Goal: Task Accomplishment & Management: Manage account settings

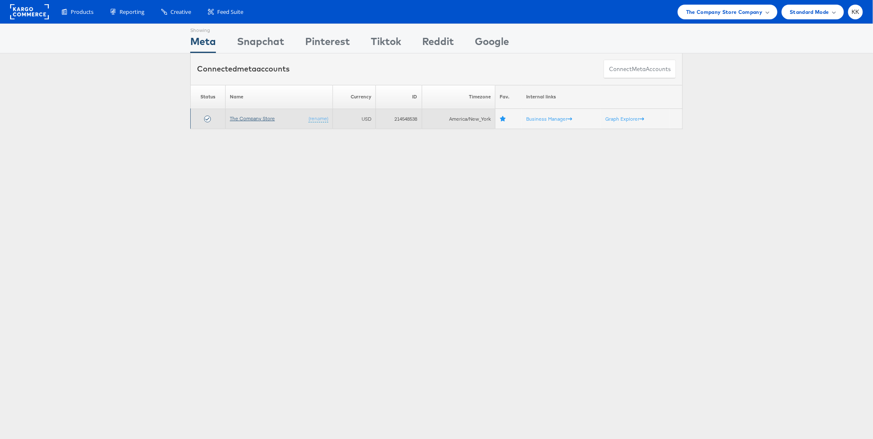
click at [254, 121] on link "The Company Store" at bounding box center [252, 118] width 45 height 6
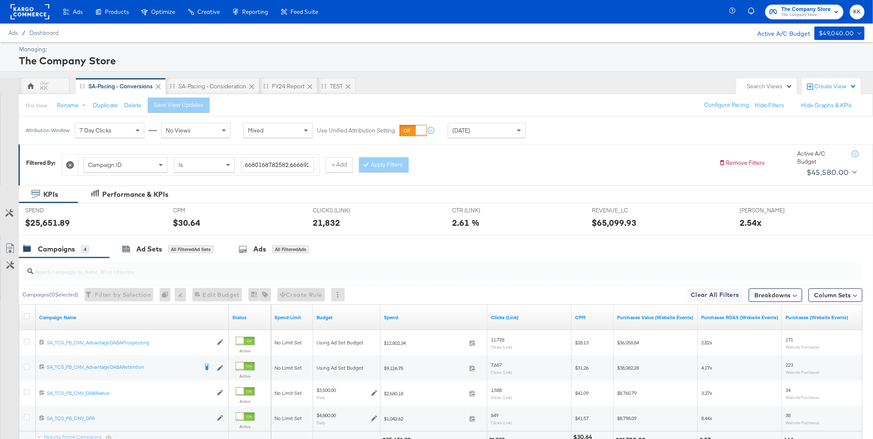
scroll to position [78, 0]
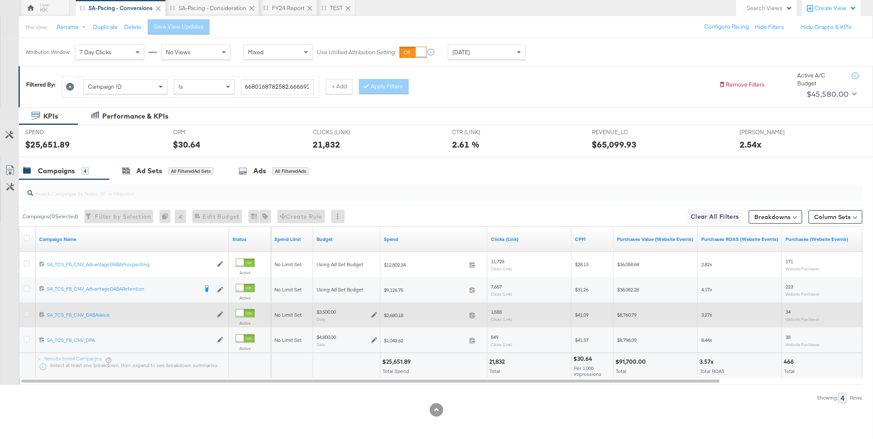
click at [27, 314] on icon at bounding box center [27, 314] width 6 height 6
click at [0, 0] on input "checkbox" at bounding box center [0, 0] width 0 height 0
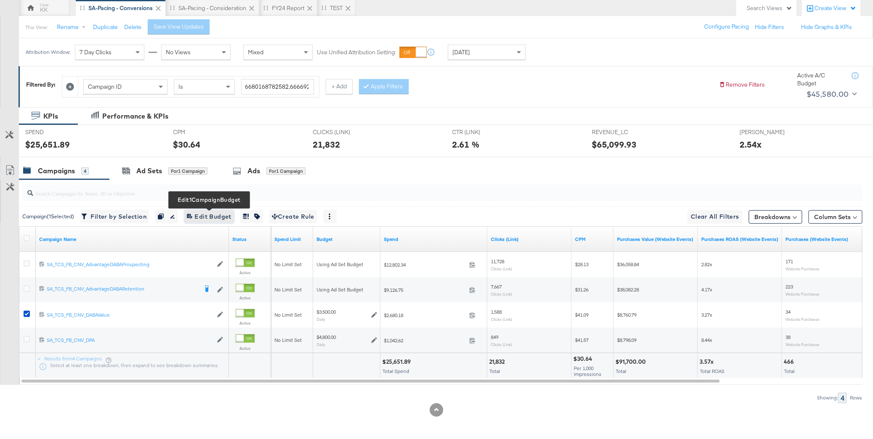
click at [223, 215] on span "Edit 1 Campaign Budget Edit Budget" at bounding box center [209, 217] width 45 height 11
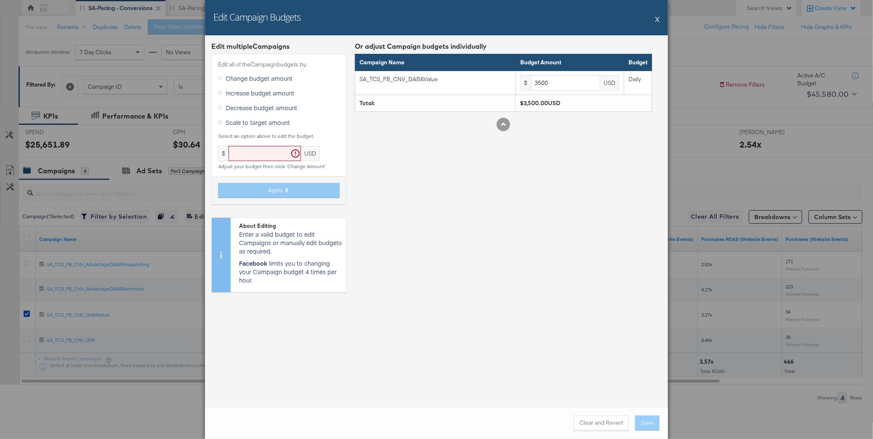
click at [265, 87] on label "Increase budget amount" at bounding box center [258, 93] width 80 height 13
click at [0, 0] on input "Increase budget amount" at bounding box center [0, 0] width 0 height 0
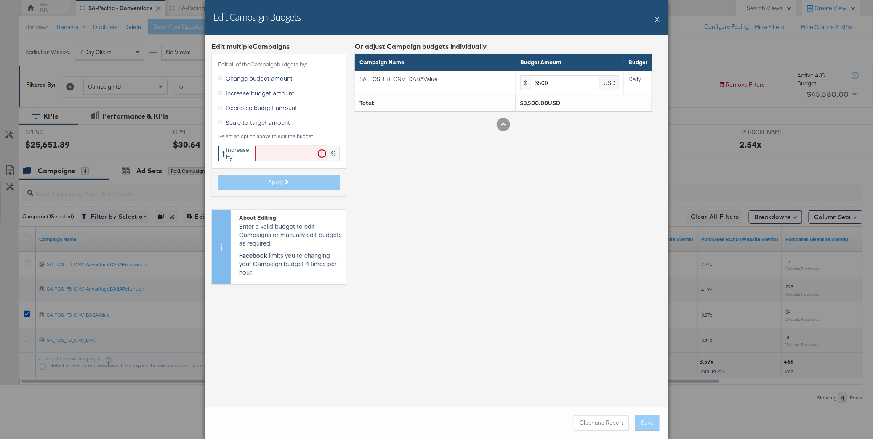
click at [273, 165] on div "Edit all of the Campaign budgets by: Change budget amount Increase budget amoun…" at bounding box center [278, 125] width 135 height 143
click at [273, 157] on input "text" at bounding box center [291, 154] width 72 height 16
click at [658, 18] on button "X" at bounding box center [657, 19] width 5 height 17
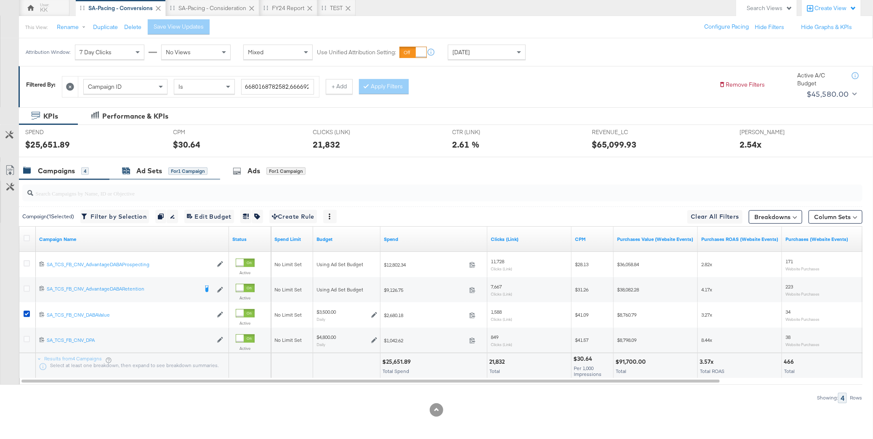
click at [151, 169] on div "Ad Sets" at bounding box center [149, 171] width 26 height 10
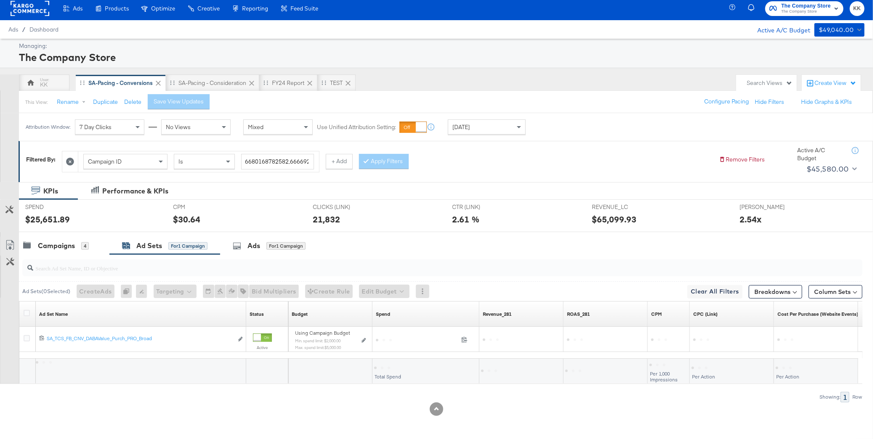
scroll to position [3, 0]
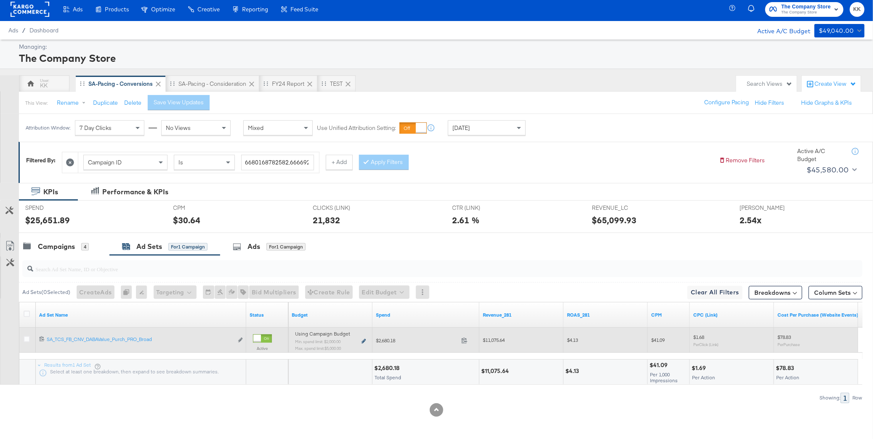
click at [364, 342] on icon at bounding box center [363, 341] width 4 height 5
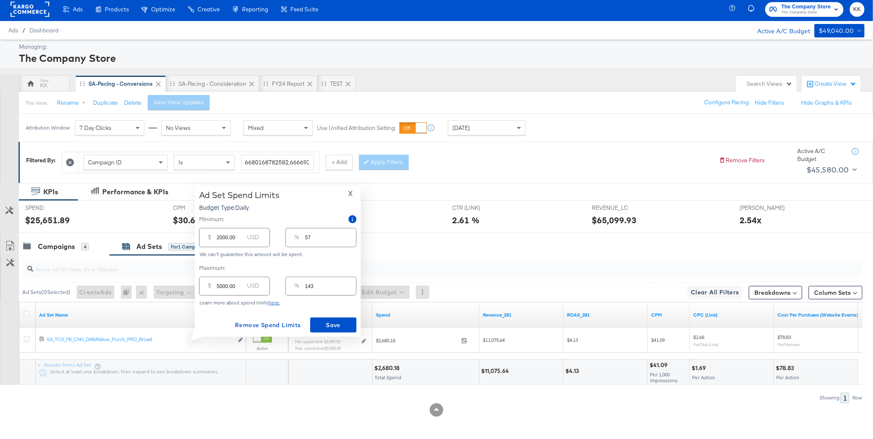
click at [233, 380] on div "Results from 1 Ad Set Select at least one breakdown, then expand to see breakdo…" at bounding box center [141, 372] width 210 height 25
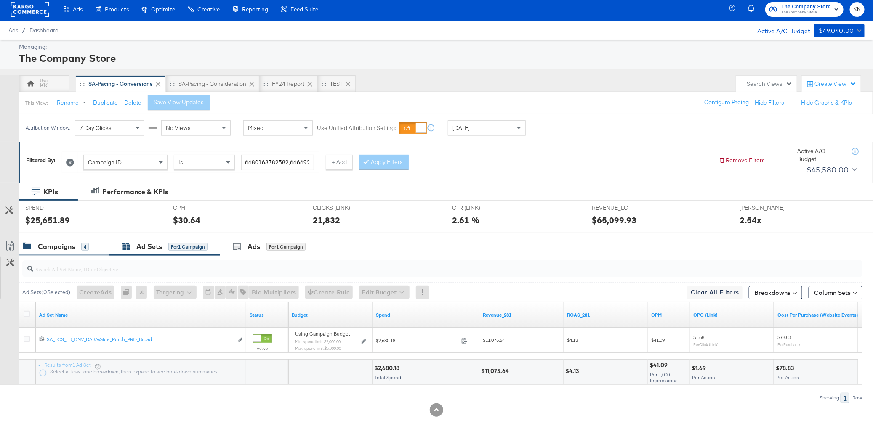
click at [45, 242] on div "Campaigns" at bounding box center [56, 247] width 37 height 10
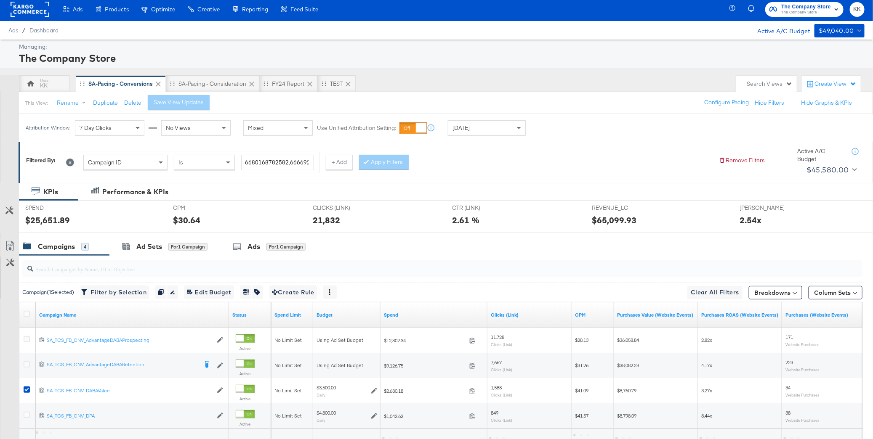
scroll to position [78, 0]
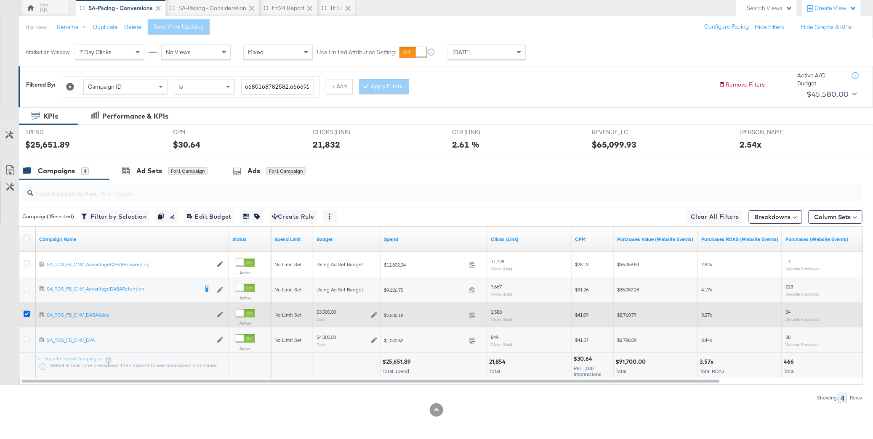
click at [25, 313] on icon at bounding box center [27, 314] width 6 height 6
click at [0, 0] on input "checkbox" at bounding box center [0, 0] width 0 height 0
click at [25, 313] on icon at bounding box center [27, 314] width 6 height 6
click at [0, 0] on input "checkbox" at bounding box center [0, 0] width 0 height 0
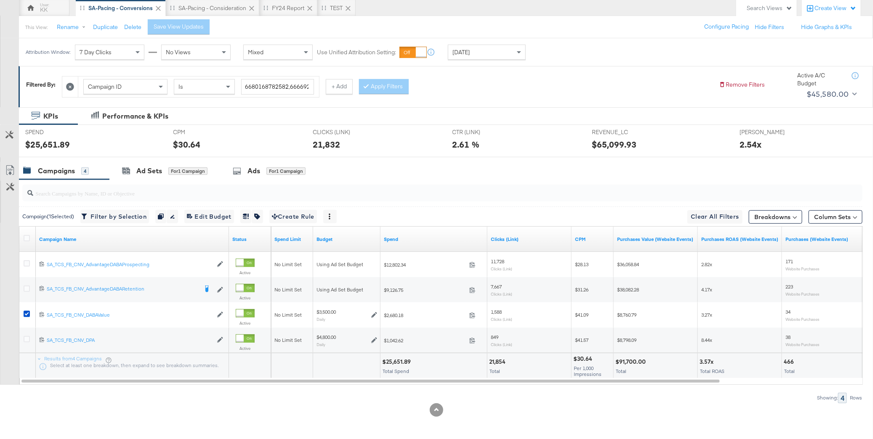
click at [150, 159] on div at bounding box center [436, 160] width 873 height 7
click at [180, 170] on div "for 1 Campaign" at bounding box center [187, 171] width 39 height 8
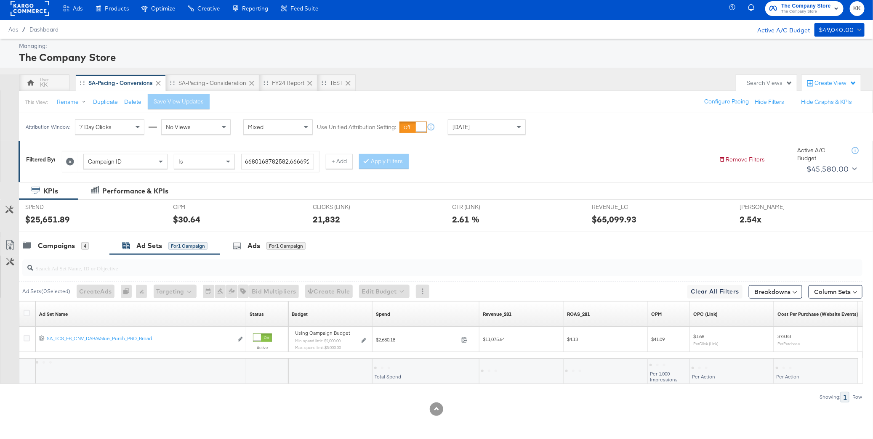
scroll to position [3, 0]
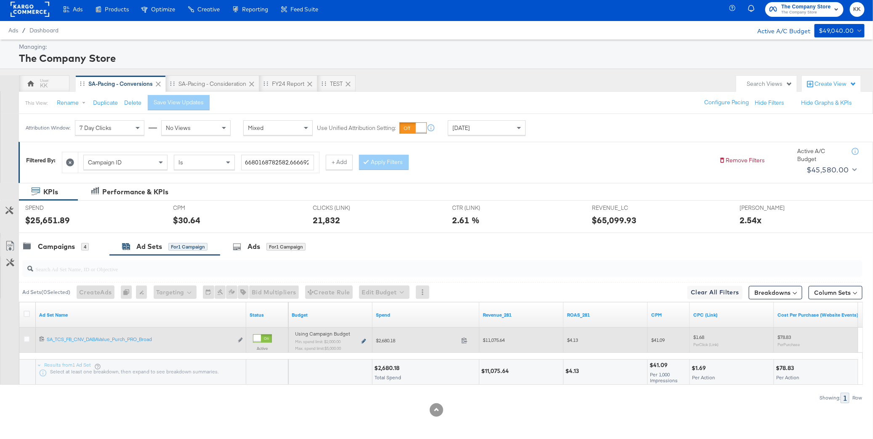
click at [364, 342] on icon at bounding box center [363, 341] width 4 height 5
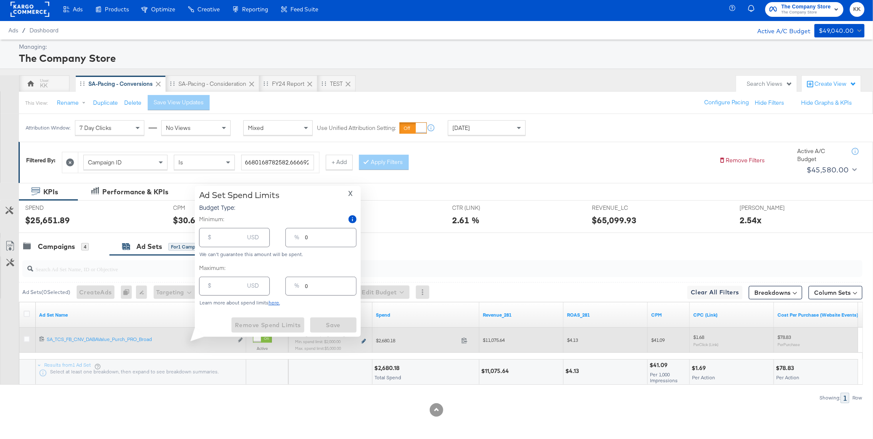
type input "2000.00"
type input "57"
type input "5000.00"
type input "143"
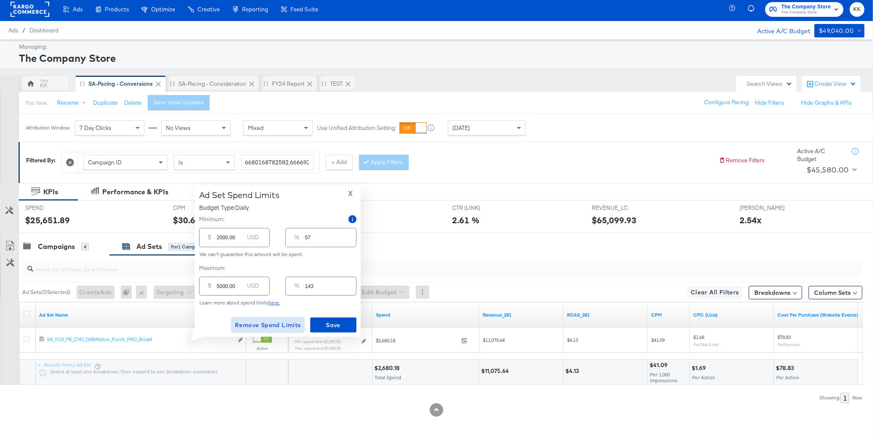
click at [281, 327] on span "Remove Spend Limits" at bounding box center [268, 325] width 66 height 11
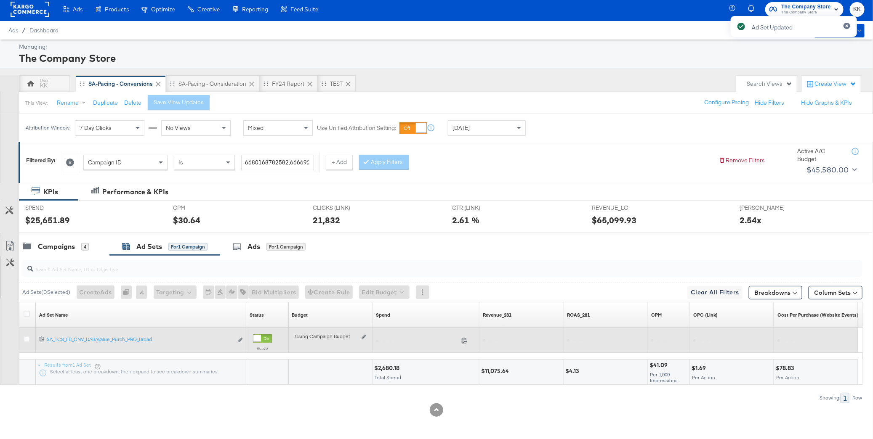
click at [363, 340] on div "Using Campaign Budget Edit spend limits" at bounding box center [330, 340] width 71 height 7
click at [363, 336] on icon at bounding box center [363, 337] width 4 height 5
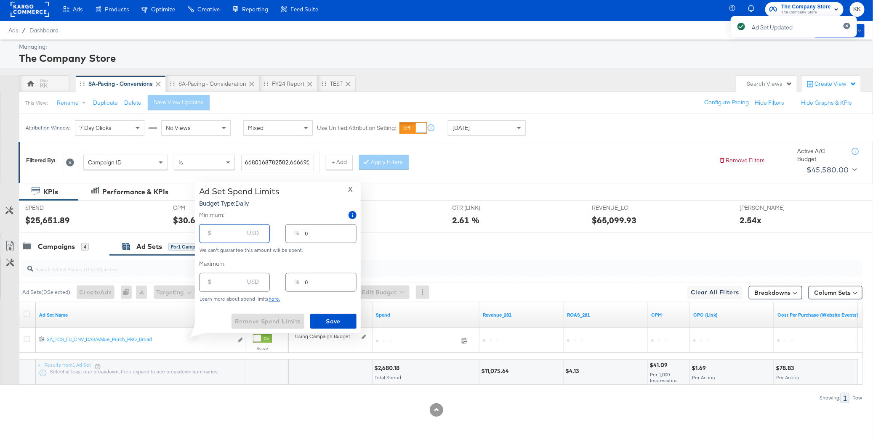
click at [229, 239] on input "number" at bounding box center [230, 230] width 27 height 18
type input "2"
type input "25"
type input "1"
type input "250"
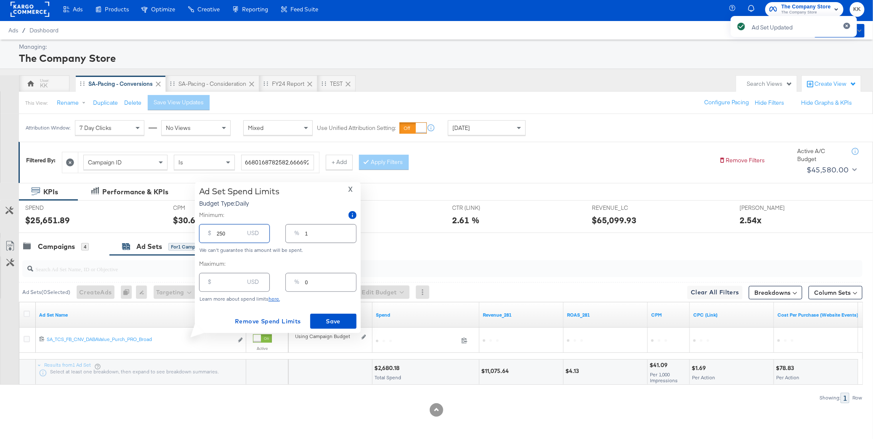
type input "7"
type input "2500"
type input "71"
type input "2500.00"
click at [328, 317] on span "Save" at bounding box center [333, 321] width 40 height 11
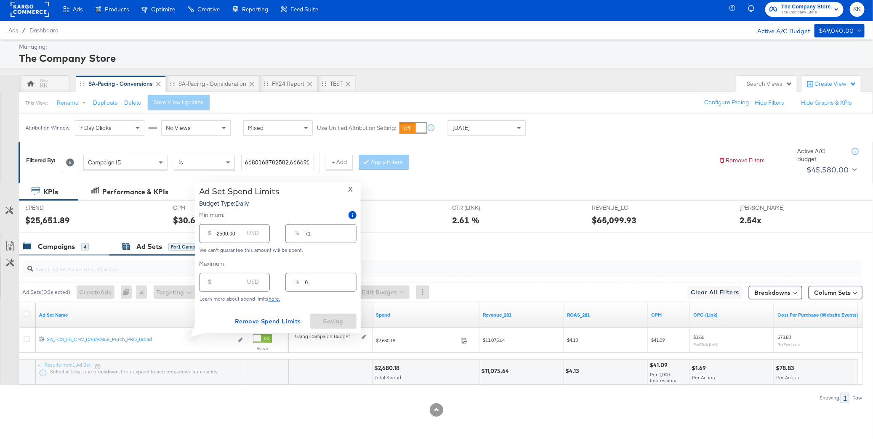
type input "0"
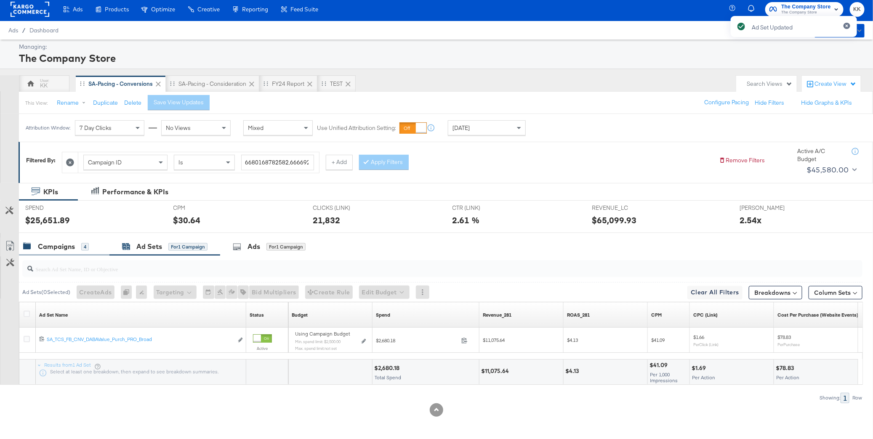
click at [56, 247] on div "Campaigns" at bounding box center [56, 247] width 37 height 10
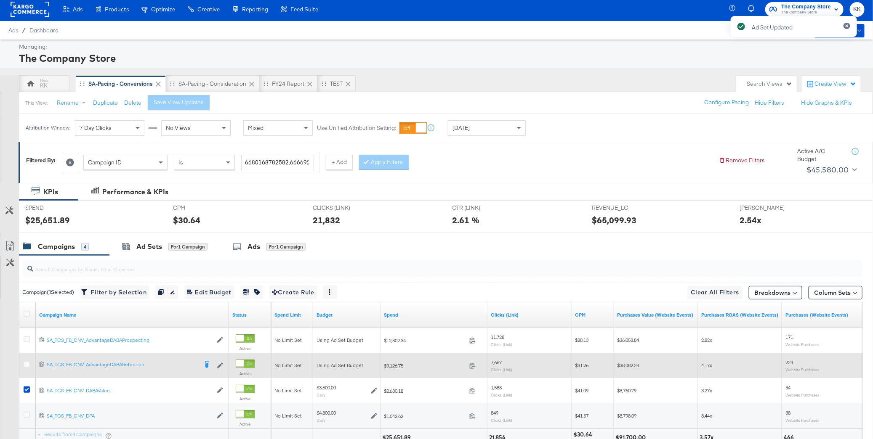
click at [26, 367] on div at bounding box center [28, 365] width 9 height 8
click at [26, 366] on icon at bounding box center [27, 364] width 6 height 6
click at [0, 0] on input "checkbox" at bounding box center [0, 0] width 0 height 0
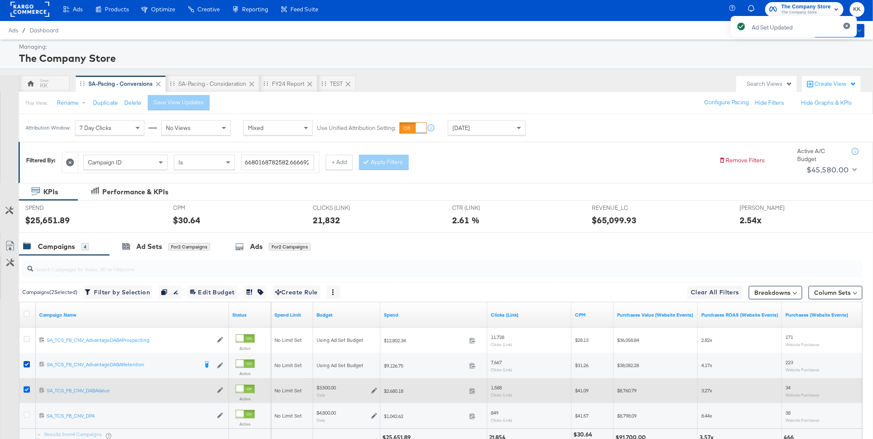
click at [26, 389] on icon at bounding box center [27, 390] width 6 height 6
click at [0, 0] on input "checkbox" at bounding box center [0, 0] width 0 height 0
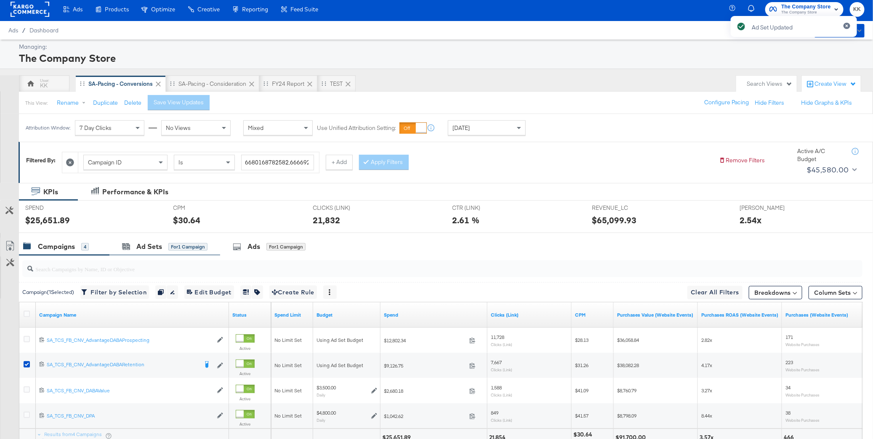
click at [159, 254] on div "Ad Sets for 1 Campaign" at bounding box center [164, 247] width 111 height 18
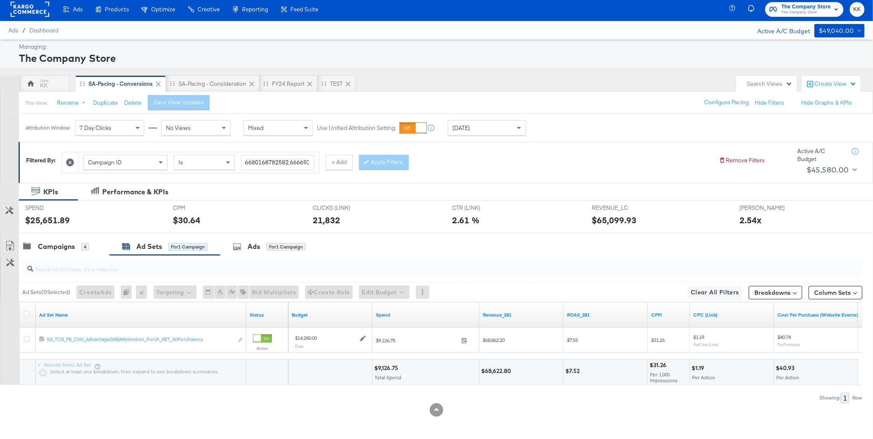
click at [26, 317] on div at bounding box center [28, 315] width 9 height 8
click at [25, 313] on icon at bounding box center [27, 314] width 6 height 6
click at [0, 0] on input "checkbox" at bounding box center [0, 0] width 0 height 0
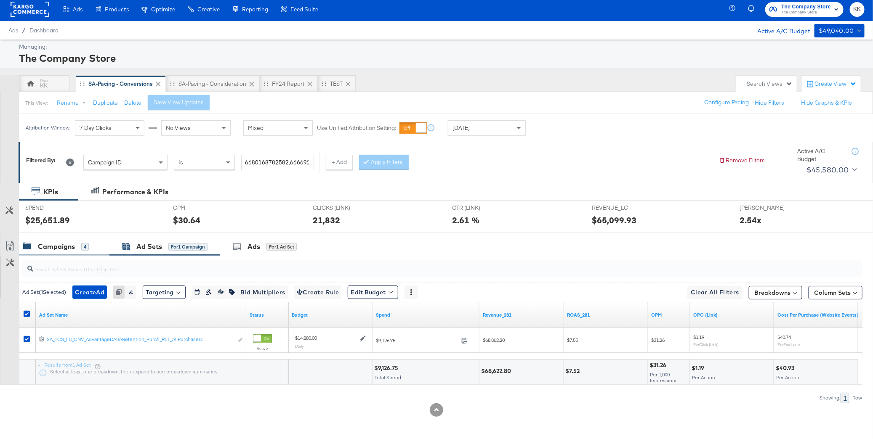
click at [41, 249] on div "Campaigns" at bounding box center [56, 247] width 37 height 10
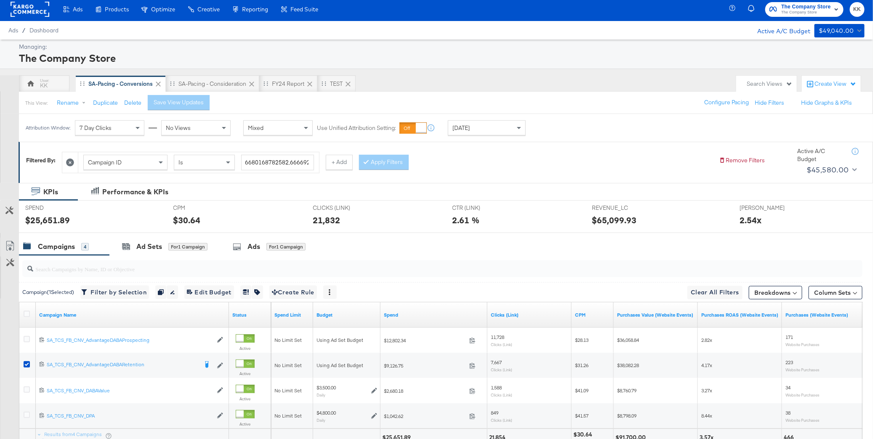
click at [28, 308] on div at bounding box center [28, 315] width 16 height 15
click at [28, 311] on icon at bounding box center [27, 314] width 6 height 6
click at [0, 0] on input "checkbox" at bounding box center [0, 0] width 0 height 0
click at [28, 311] on icon at bounding box center [27, 314] width 6 height 6
click at [0, 0] on input "checkbox" at bounding box center [0, 0] width 0 height 0
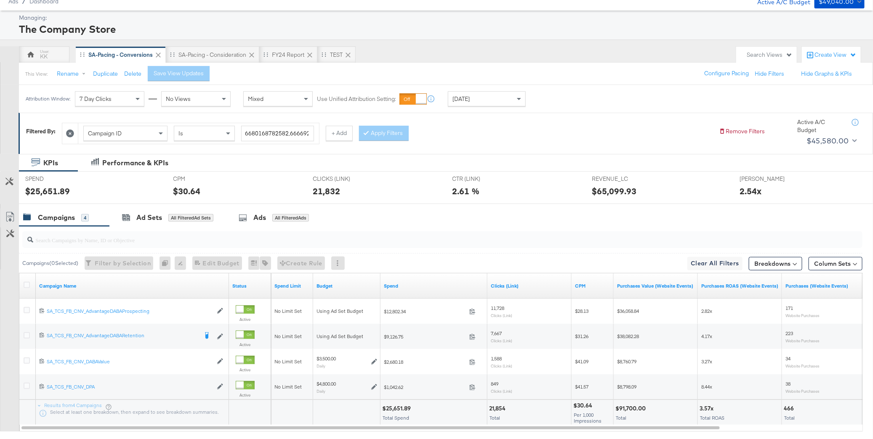
scroll to position [45, 0]
